Goal: Task Accomplishment & Management: Manage account settings

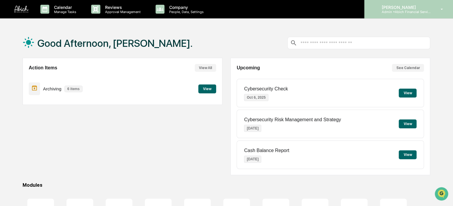
click at [436, 7] on icon at bounding box center [441, 10] width 10 height 6
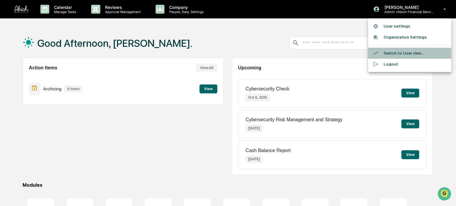
click at [410, 50] on li "Switch to User view..." at bounding box center [409, 53] width 83 height 11
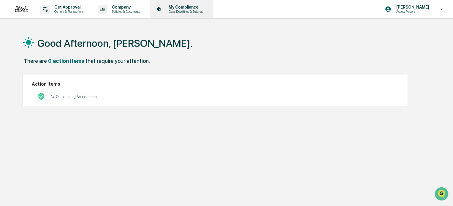
click at [184, 12] on p "Data, Deadlines & Settings" at bounding box center [185, 11] width 42 height 4
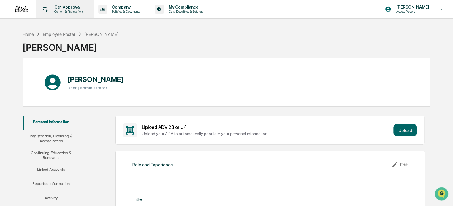
click at [79, 12] on p "Content & Transactions" at bounding box center [68, 11] width 37 height 4
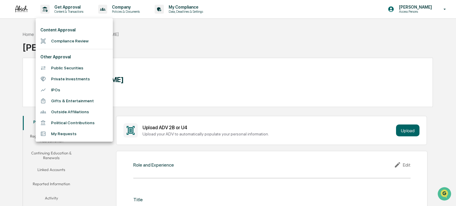
click at [130, 9] on div at bounding box center [228, 103] width 456 height 206
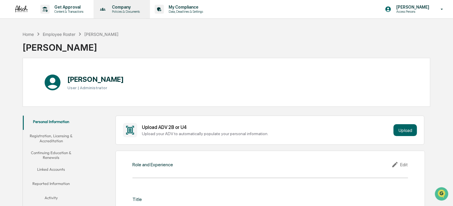
click at [128, 8] on p "Company" at bounding box center [125, 7] width 36 height 5
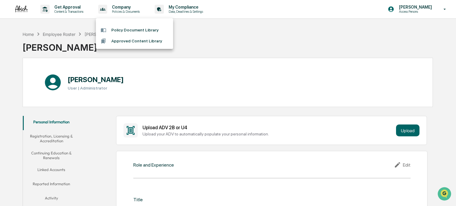
click at [151, 28] on li "Policy Document Library" at bounding box center [134, 30] width 77 height 11
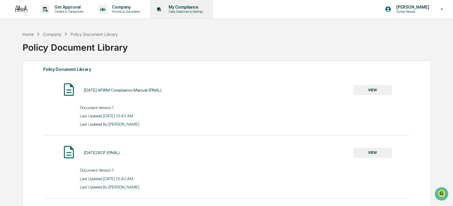
click at [180, 5] on p "My Compliance" at bounding box center [185, 7] width 42 height 5
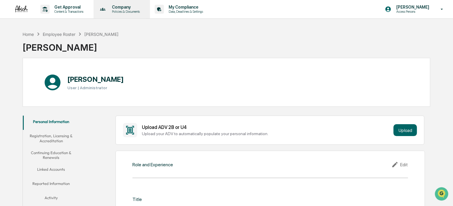
click at [125, 11] on p "Policies & Documents" at bounding box center [125, 11] width 36 height 4
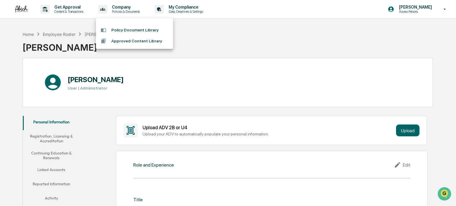
click at [123, 30] on li "Policy Document Library" at bounding box center [134, 30] width 77 height 11
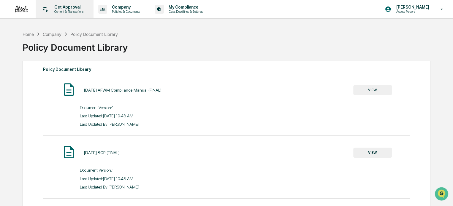
click at [73, 8] on p "Get Approval" at bounding box center [68, 7] width 37 height 5
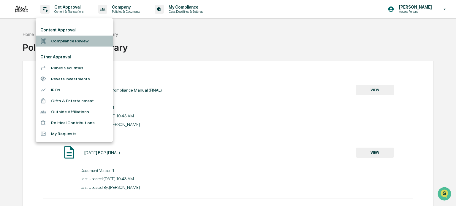
click at [84, 46] on li "Compliance Review" at bounding box center [74, 41] width 77 height 11
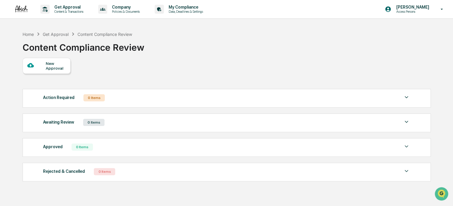
click at [61, 69] on div "New Approval" at bounding box center [56, 65] width 20 height 9
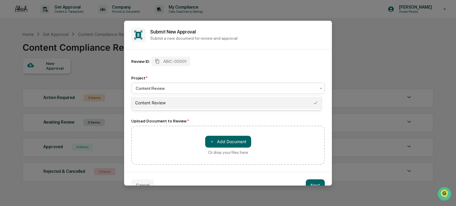
click at [232, 87] on div at bounding box center [226, 88] width 180 height 6
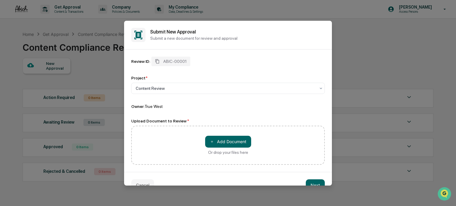
click at [268, 64] on div "Review ID: ABIC-00001" at bounding box center [227, 61] width 193 height 9
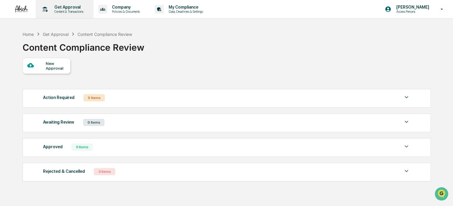
click at [79, 11] on p "Content & Transactions" at bounding box center [68, 11] width 37 height 4
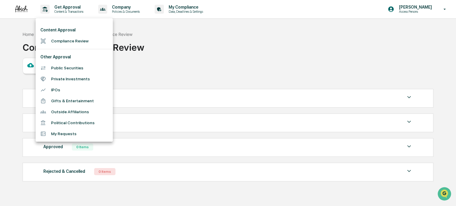
click at [78, 64] on li "Public Securities" at bounding box center [74, 68] width 77 height 11
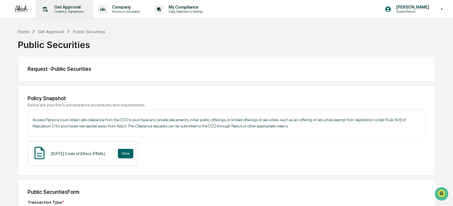
click at [70, 8] on p "Get Approval" at bounding box center [68, 7] width 37 height 5
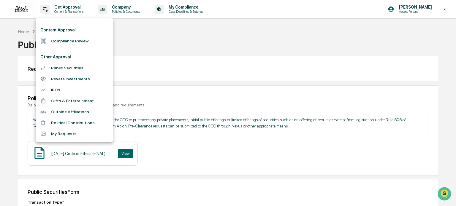
click at [76, 101] on li "Gifts & Entertainment" at bounding box center [74, 100] width 77 height 11
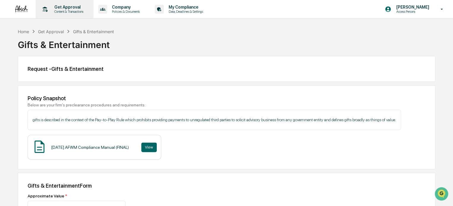
click at [72, 10] on p "Content & Transactions" at bounding box center [68, 11] width 37 height 4
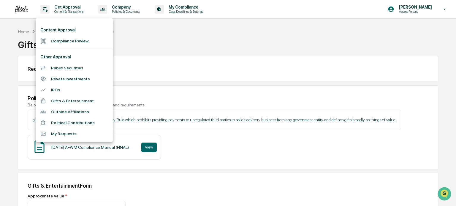
click at [73, 14] on div at bounding box center [228, 103] width 456 height 206
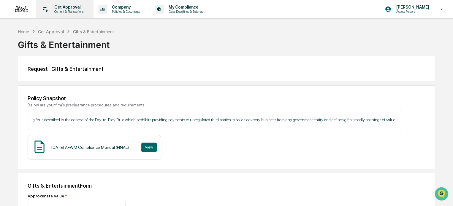
click at [71, 13] on p "Content & Transactions" at bounding box center [68, 11] width 37 height 4
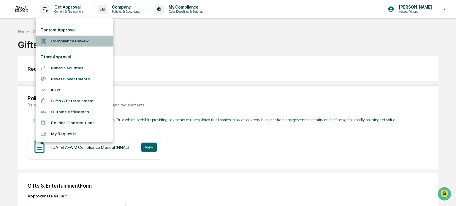
click at [75, 43] on li "Compliance Review" at bounding box center [74, 41] width 77 height 11
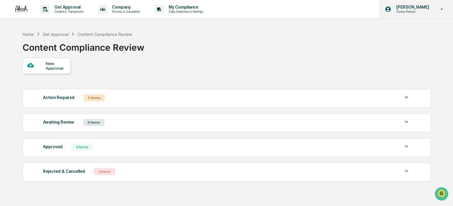
click at [422, 15] on div "[PERSON_NAME] Access Persons" at bounding box center [415, 9] width 74 height 18
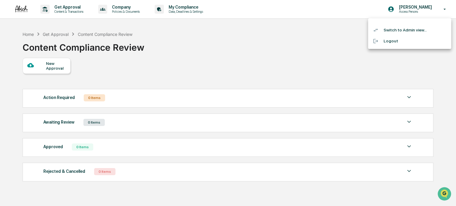
click at [409, 32] on li "Switch to Admin view..." at bounding box center [409, 30] width 83 height 11
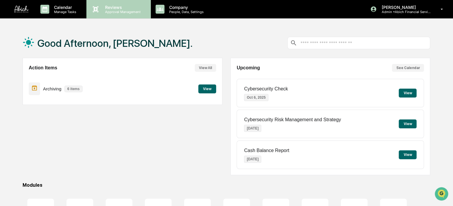
click at [113, 12] on p "Approval Management" at bounding box center [121, 12] width 43 height 4
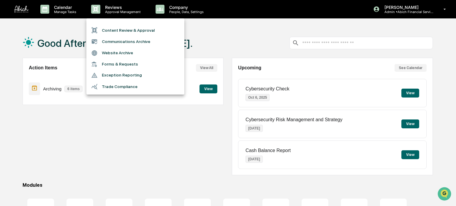
click at [143, 32] on li "Content Review & Approval" at bounding box center [135, 30] width 98 height 11
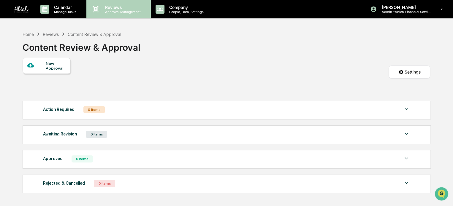
click at [122, 14] on div "Reviews Approval Management" at bounding box center [118, 9] width 64 height 18
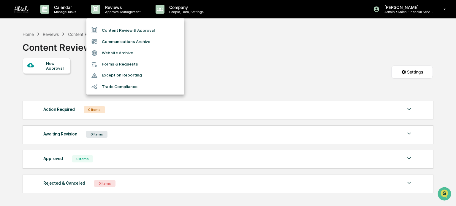
click at [181, 12] on div at bounding box center [228, 103] width 456 height 206
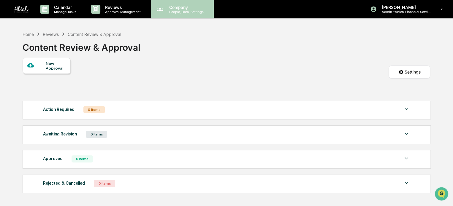
click at [170, 7] on p "Company" at bounding box center [185, 7] width 42 height 5
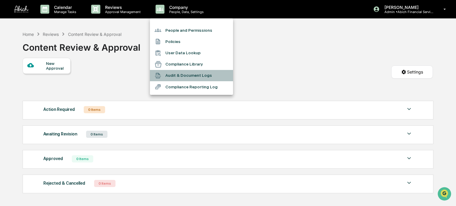
click at [196, 75] on li "Audit & Document Logs" at bounding box center [191, 75] width 83 height 11
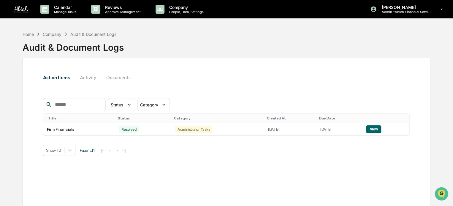
click at [89, 77] on button "Activity" at bounding box center [87, 77] width 27 height 14
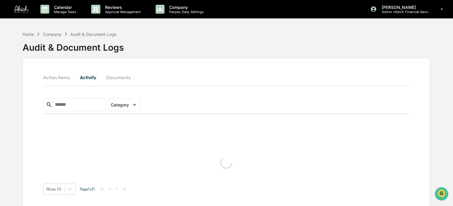
click at [110, 77] on button "Documents" at bounding box center [118, 77] width 34 height 14
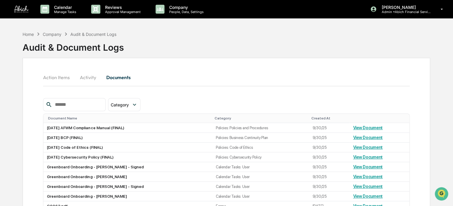
click at [81, 75] on button "Activity" at bounding box center [87, 77] width 27 height 14
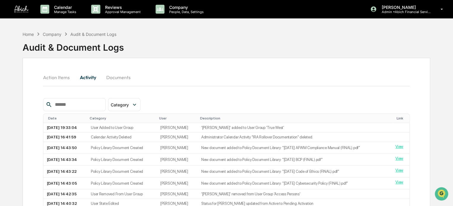
click at [52, 84] on button "Action Items" at bounding box center [58, 77] width 31 height 14
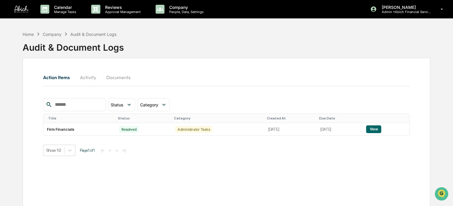
click at [90, 78] on button "Activity" at bounding box center [87, 77] width 27 height 14
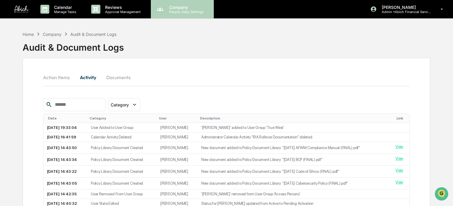
click at [190, 14] on div "Company People, Data, Settings" at bounding box center [182, 9] width 63 height 18
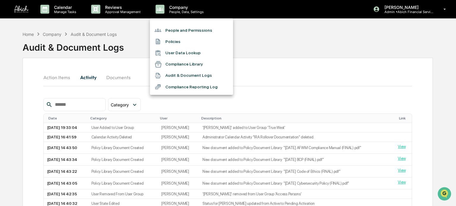
click at [208, 87] on li "Compliance Reporting Log" at bounding box center [191, 86] width 83 height 11
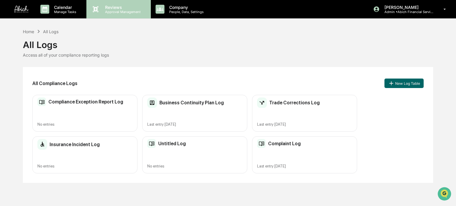
click at [122, 7] on p "Reviews" at bounding box center [121, 7] width 43 height 5
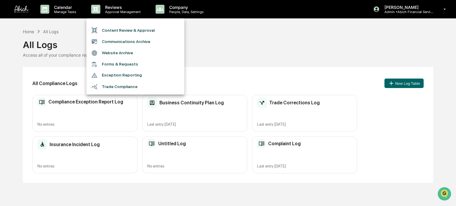
click at [419, 14] on div at bounding box center [228, 103] width 456 height 206
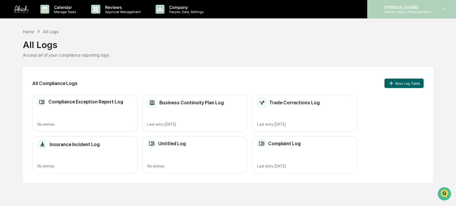
click at [421, 9] on p "[PERSON_NAME]" at bounding box center [406, 7] width 55 height 5
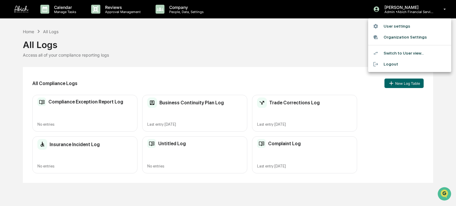
click at [398, 52] on li "Switch to User view..." at bounding box center [409, 53] width 83 height 11
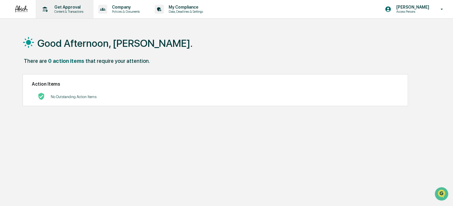
click at [73, 10] on p "Content & Transactions" at bounding box center [68, 11] width 37 height 4
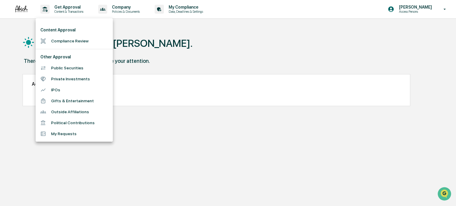
click at [177, 74] on div at bounding box center [228, 103] width 456 height 206
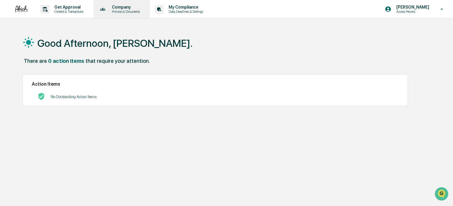
click at [125, 6] on p "Company" at bounding box center [125, 7] width 36 height 5
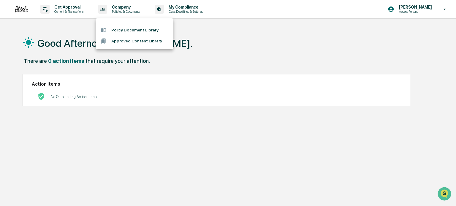
click at [133, 33] on li "Policy Document Library" at bounding box center [134, 30] width 77 height 11
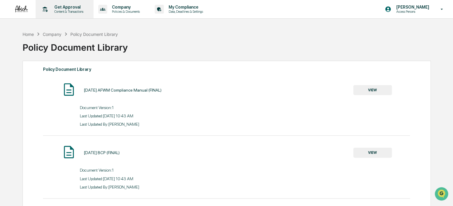
click at [63, 9] on p "Get Approval" at bounding box center [68, 7] width 37 height 5
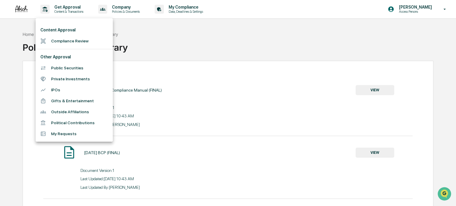
click at [71, 44] on li "Compliance Review" at bounding box center [74, 41] width 77 height 11
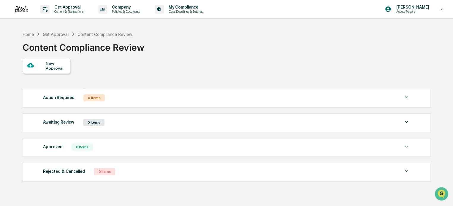
click at [64, 66] on div "New Approval" at bounding box center [56, 65] width 20 height 9
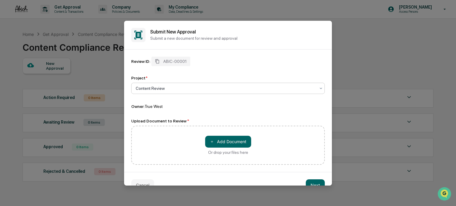
click at [304, 94] on div "Content Review" at bounding box center [227, 88] width 193 height 11
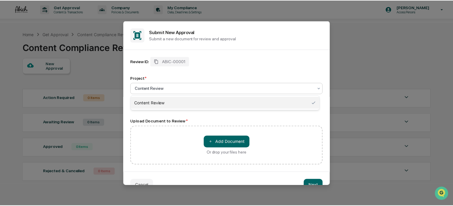
scroll to position [13, 0]
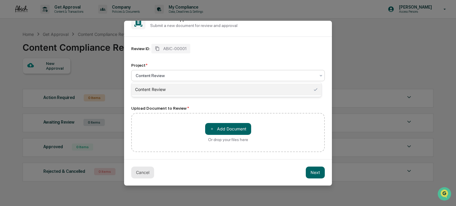
click at [146, 171] on button "Cancel" at bounding box center [142, 173] width 23 height 12
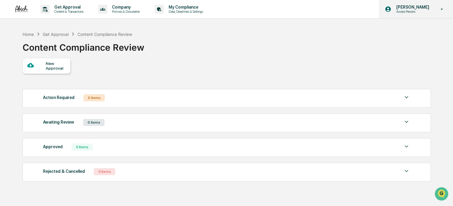
click at [415, 12] on p "Access Persons" at bounding box center [411, 11] width 41 height 4
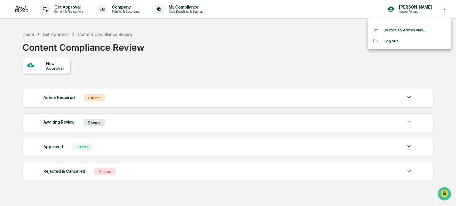
click at [408, 32] on li "Switch to Admin view..." at bounding box center [409, 30] width 83 height 11
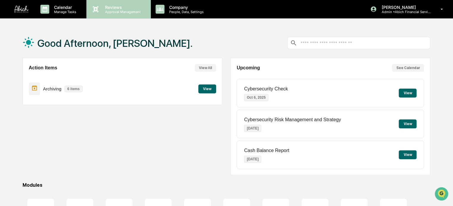
click at [127, 12] on p "Approval Management" at bounding box center [121, 12] width 43 height 4
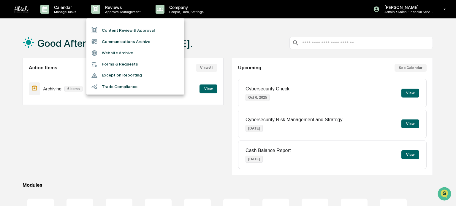
click at [176, 12] on div at bounding box center [228, 103] width 456 height 206
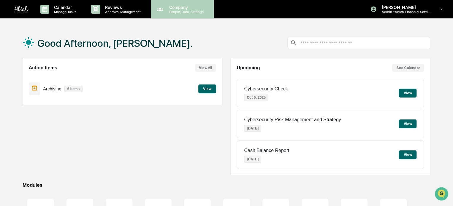
click at [179, 10] on p "People, Data, Settings" at bounding box center [185, 12] width 42 height 4
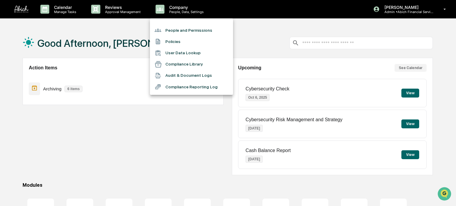
click at [201, 76] on li "Audit & Document Logs" at bounding box center [191, 75] width 83 height 11
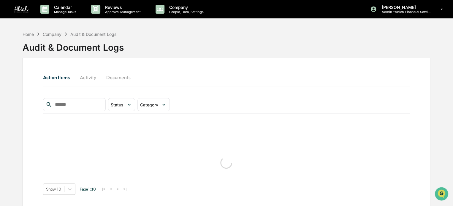
scroll to position [28, 0]
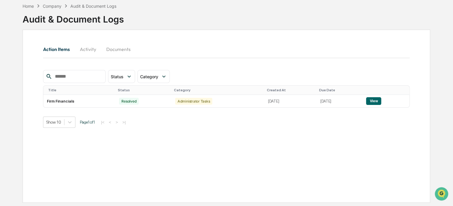
click at [107, 61] on div "Action Items Activity Documents" at bounding box center [226, 56] width 366 height 28
click at [88, 52] on button "Activity" at bounding box center [87, 49] width 27 height 14
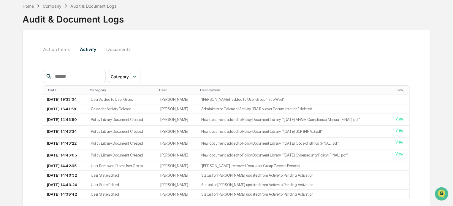
click at [123, 50] on button "Documents" at bounding box center [118, 49] width 34 height 14
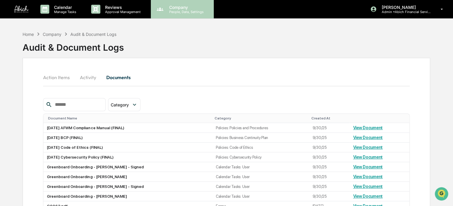
click at [179, 11] on p "People, Data, Settings" at bounding box center [185, 12] width 42 height 4
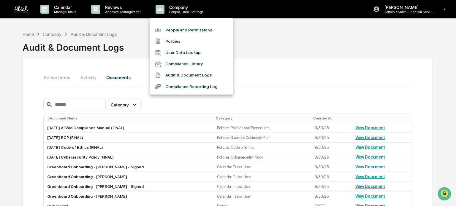
click at [206, 88] on li "Compliance Reporting Log" at bounding box center [191, 86] width 83 height 11
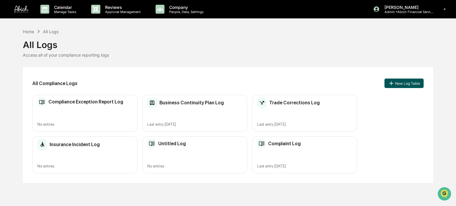
click at [410, 82] on button "New Log Table" at bounding box center [403, 83] width 39 height 9
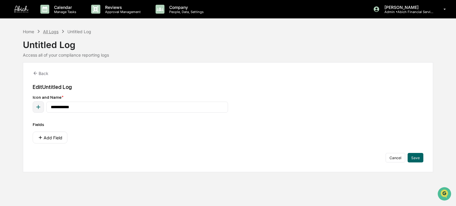
click at [55, 31] on div "All Logs" at bounding box center [50, 31] width 15 height 5
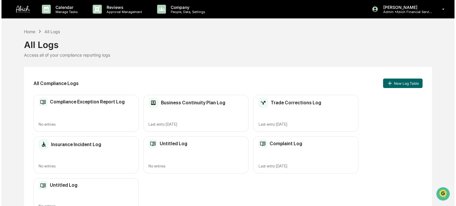
scroll to position [15, 0]
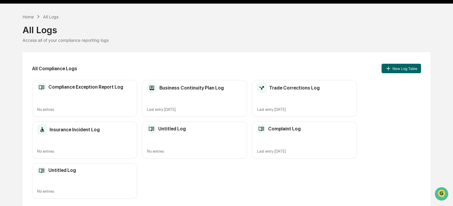
click at [190, 145] on div "Untitled Log No entries" at bounding box center [194, 140] width 105 height 37
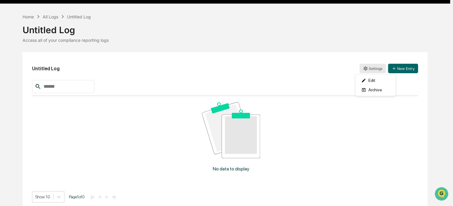
click at [377, 64] on html "Calendar Manage Tasks Reviews Approval Management Company People, Data, Setting…" at bounding box center [226, 88] width 453 height 206
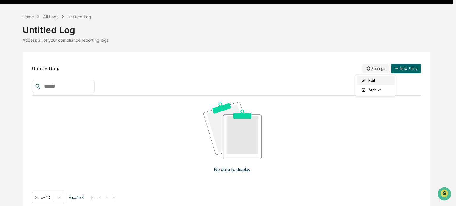
click at [374, 82] on div "Edit" at bounding box center [375, 80] width 38 height 9
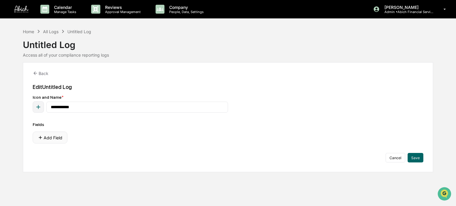
click at [47, 136] on button "Add Field" at bounding box center [50, 138] width 35 height 12
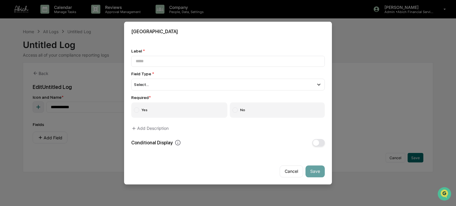
scroll to position [2, 0]
click at [285, 166] on button "Cancel" at bounding box center [290, 171] width 23 height 12
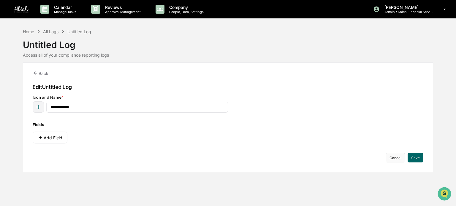
click at [403, 158] on button "Cancel" at bounding box center [395, 157] width 20 height 9
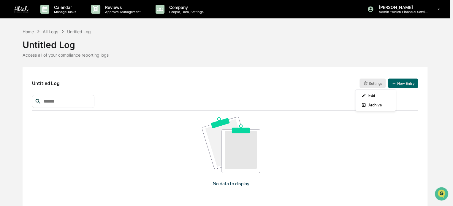
click at [376, 87] on html "Calendar Manage Tasks Reviews Approval Management Company People, Data, Setting…" at bounding box center [226, 103] width 453 height 206
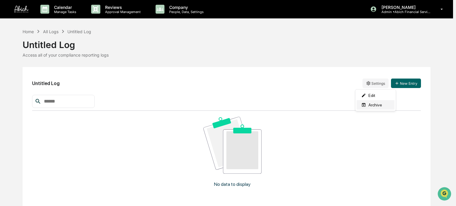
click at [371, 108] on div "Archive" at bounding box center [375, 104] width 38 height 9
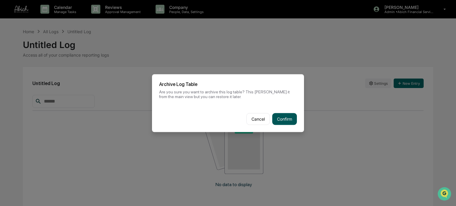
click at [282, 119] on button "Confirm" at bounding box center [284, 119] width 25 height 12
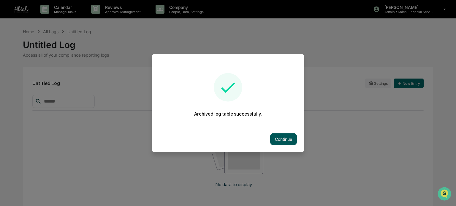
click at [287, 143] on button "Continue" at bounding box center [283, 139] width 27 height 12
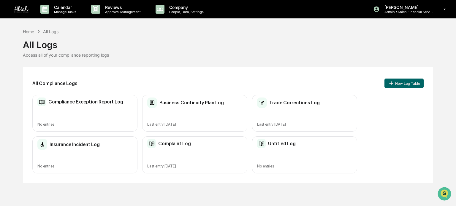
click at [292, 160] on div "Untitled Log No entries" at bounding box center [304, 154] width 105 height 37
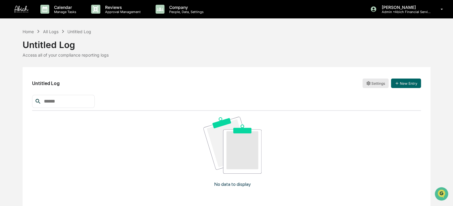
click at [375, 82] on html "Calendar Manage Tasks Reviews Approval Management Company People, Data, Setting…" at bounding box center [226, 103] width 453 height 206
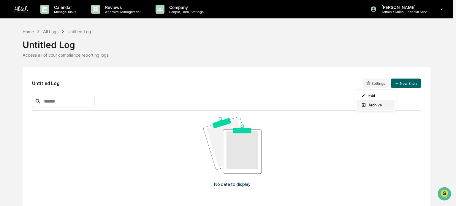
click at [374, 107] on div "Archive" at bounding box center [375, 104] width 38 height 9
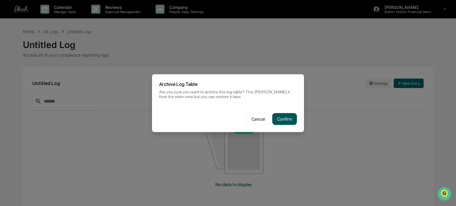
click at [285, 116] on button "Confirm" at bounding box center [284, 119] width 25 height 12
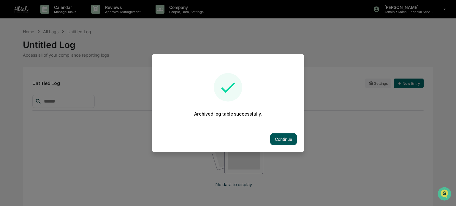
click at [284, 138] on button "Continue" at bounding box center [283, 139] width 27 height 12
